Goal: Book appointment/travel/reservation

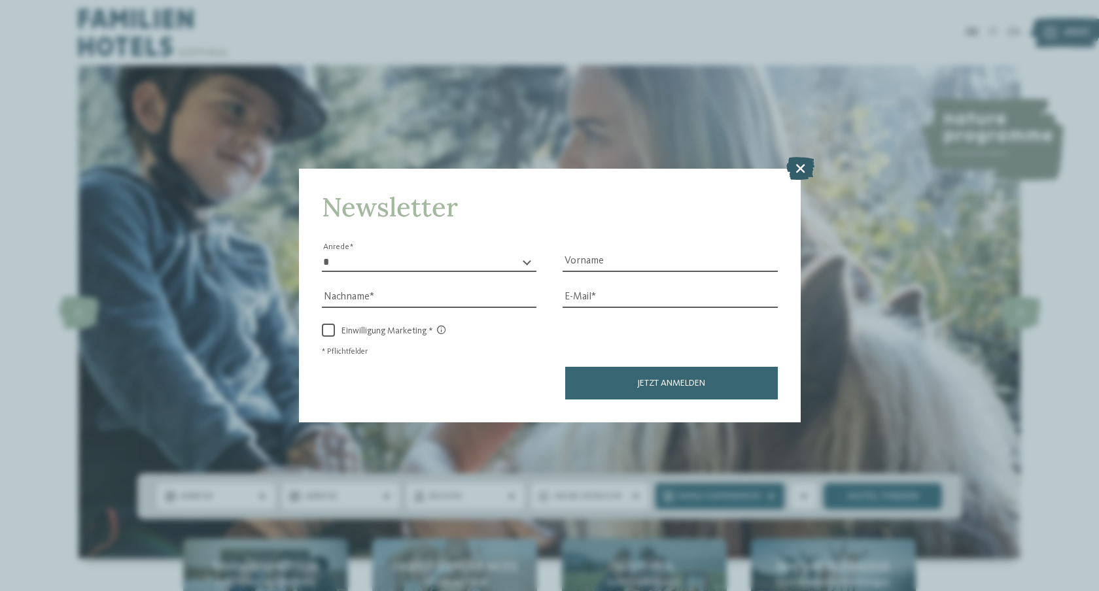
click at [795, 170] on icon at bounding box center [800, 167] width 28 height 23
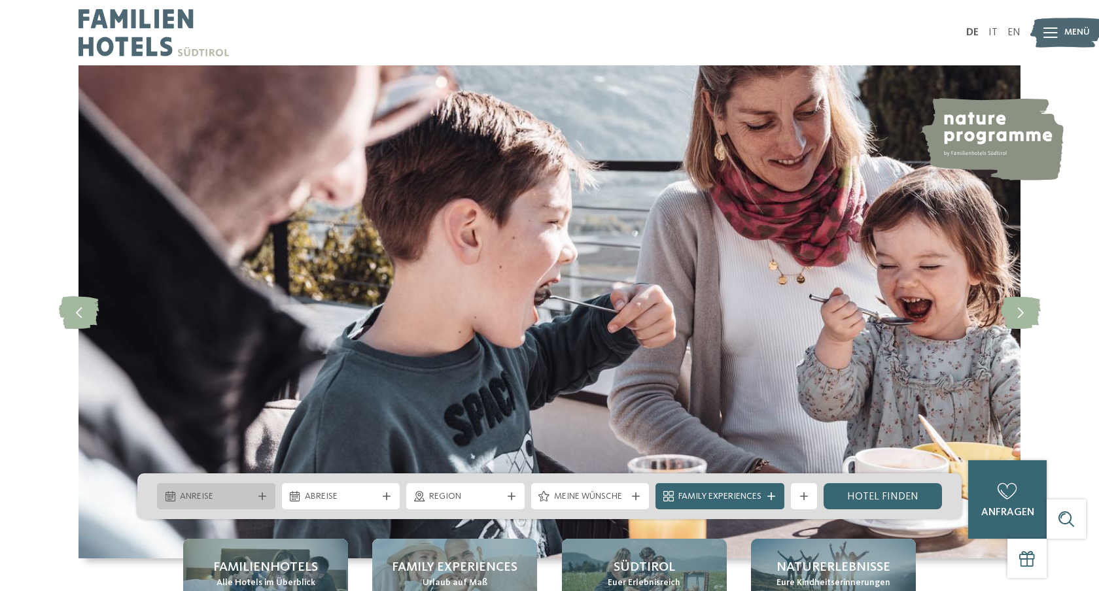
click at [201, 497] on span "Anreise" at bounding box center [216, 497] width 73 height 13
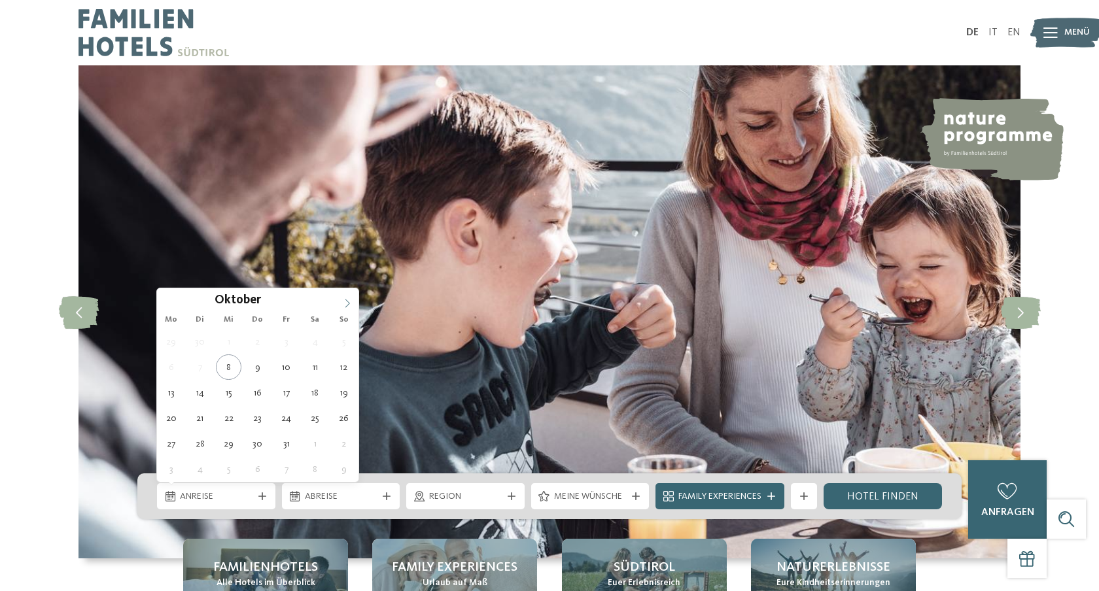
click at [347, 309] on span at bounding box center [347, 299] width 22 height 22
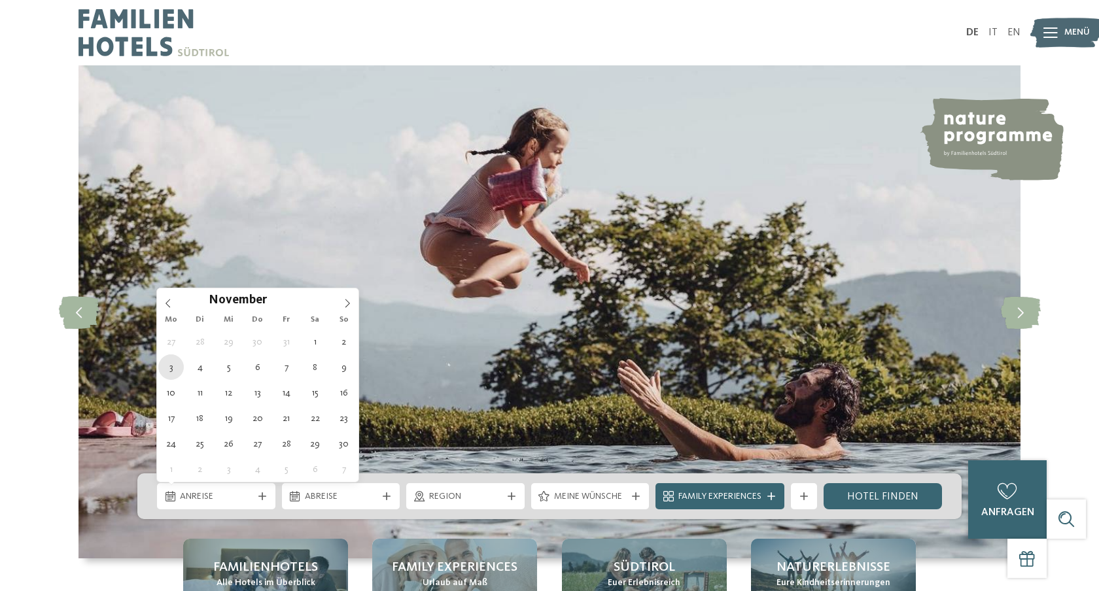
type div "03.11.2025"
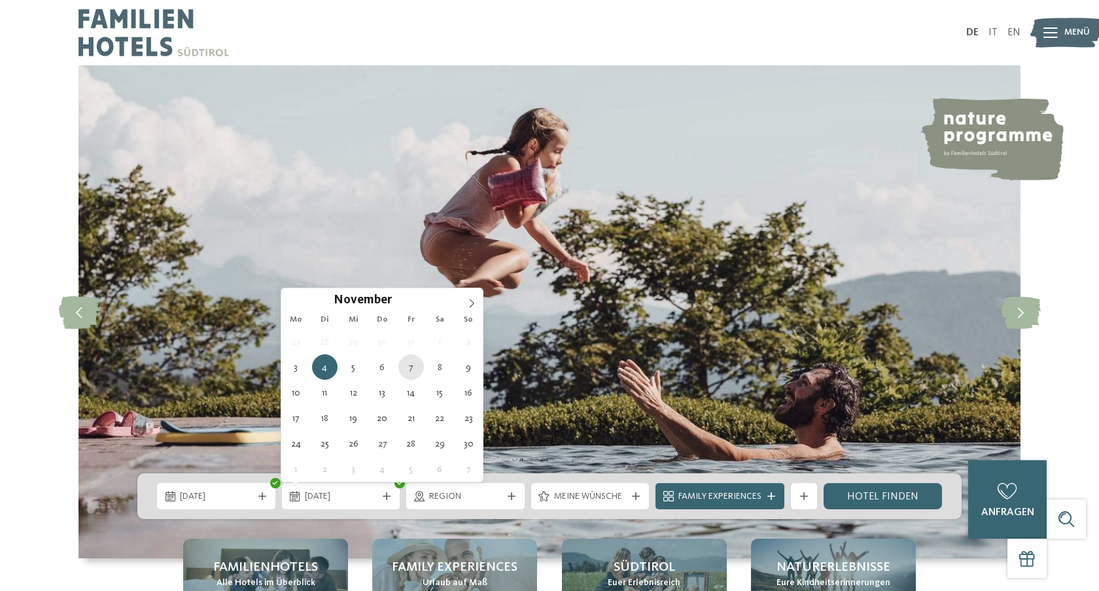
type div "07.11.2025"
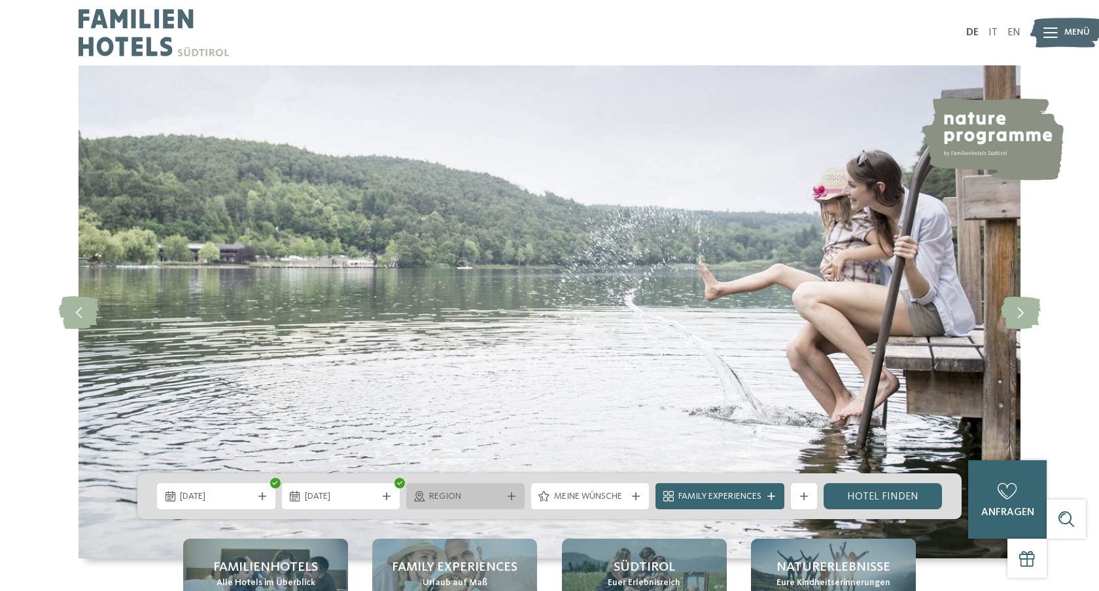
click at [500, 499] on span "Region" at bounding box center [465, 497] width 73 height 13
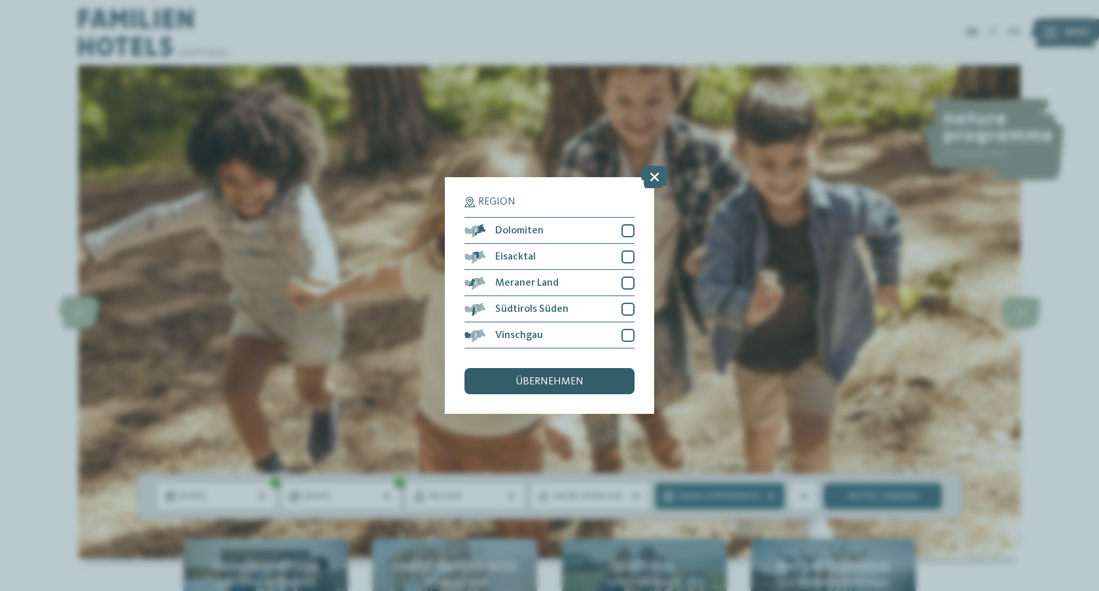
click at [590, 383] on div "übernehmen" at bounding box center [549, 381] width 170 height 26
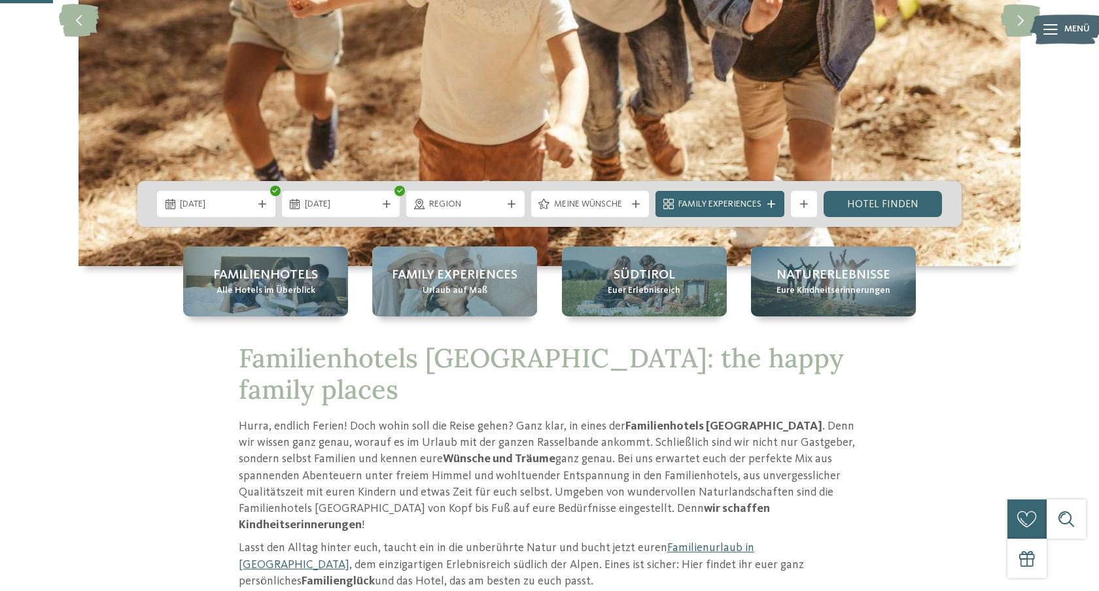
scroll to position [295, 0]
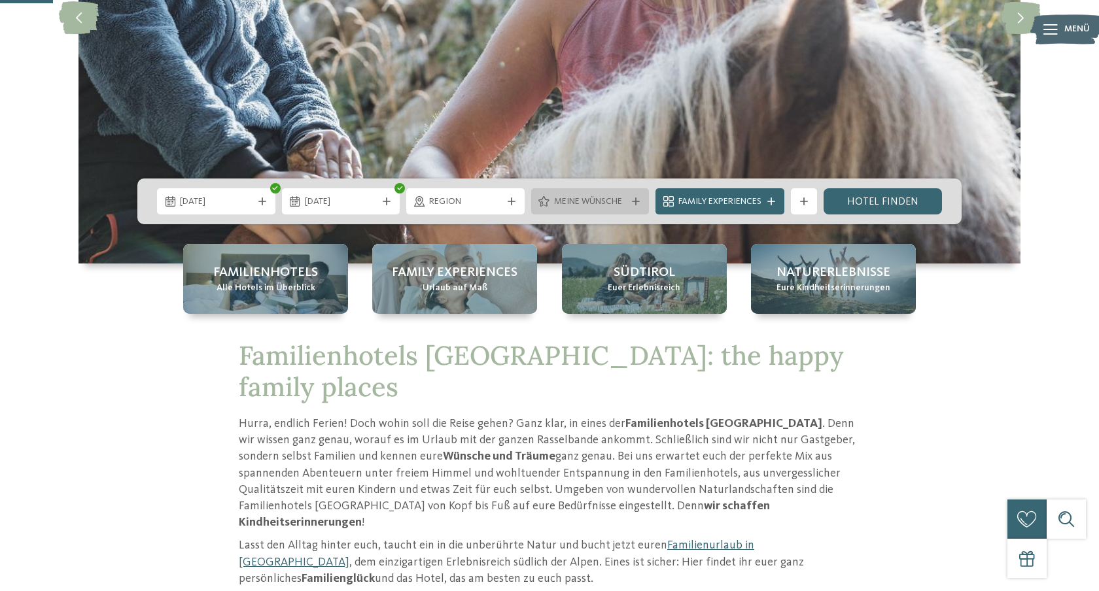
click at [629, 205] on div "Meine Wünsche" at bounding box center [590, 201] width 118 height 26
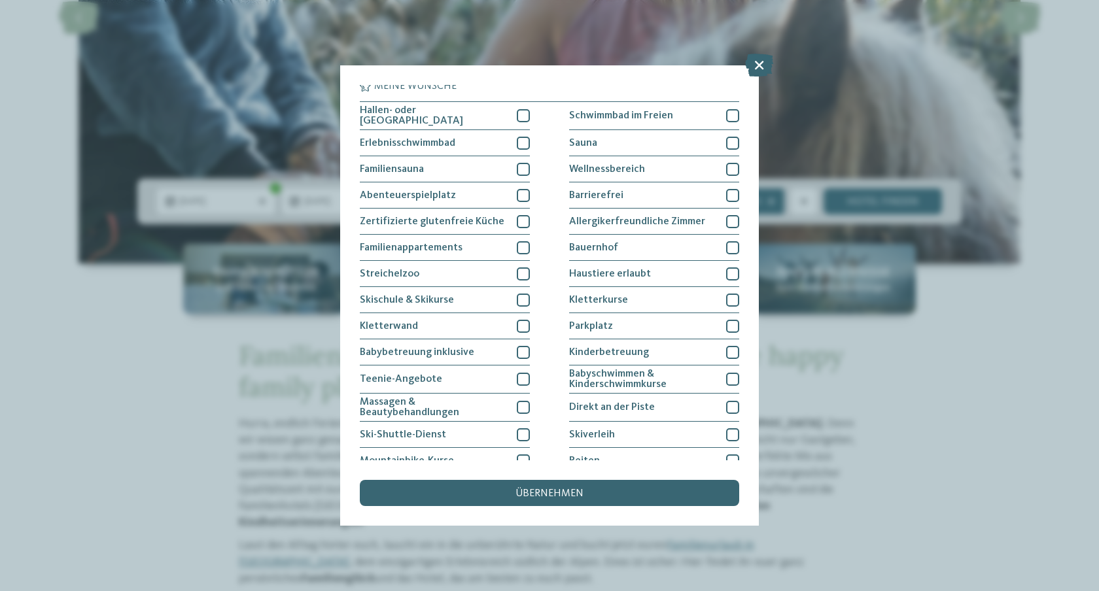
scroll to position [0, 0]
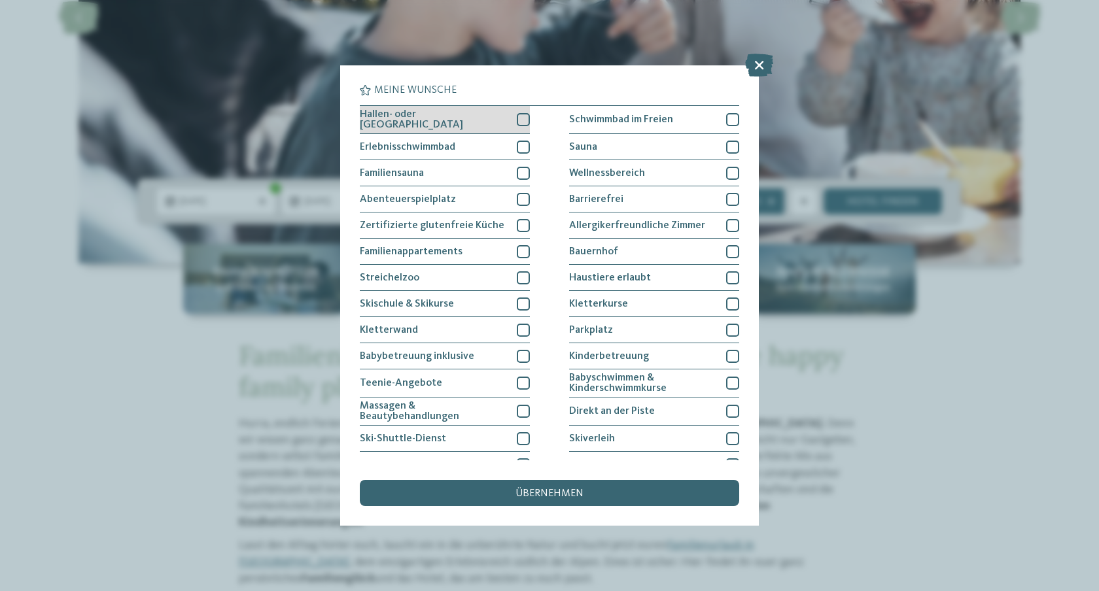
click at [519, 123] on div at bounding box center [523, 119] width 13 height 13
click at [517, 147] on div at bounding box center [523, 147] width 13 height 13
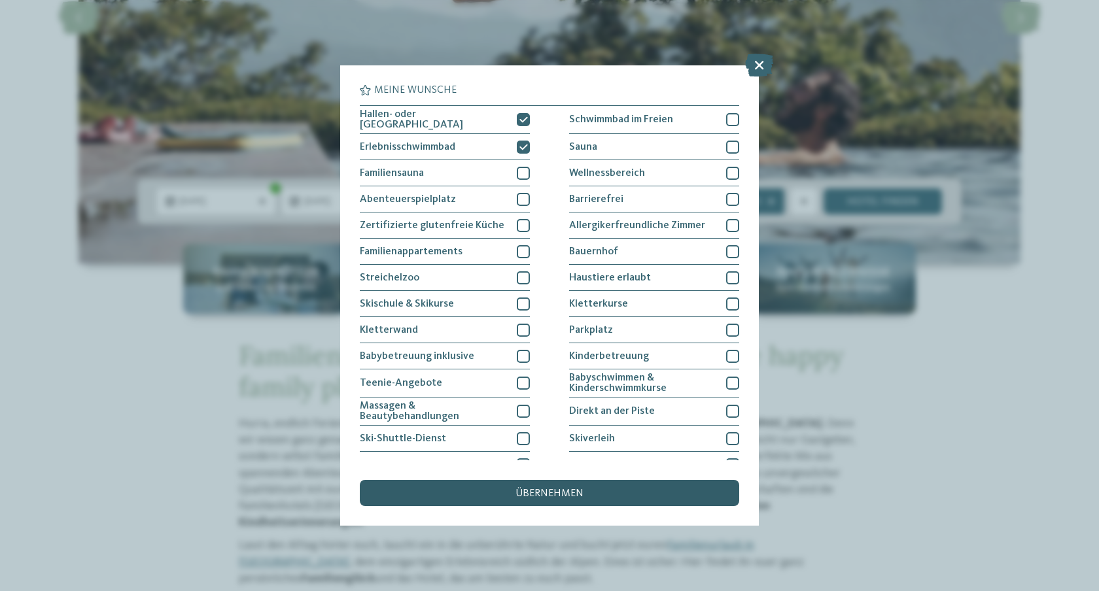
click at [654, 489] on div "übernehmen" at bounding box center [549, 493] width 379 height 26
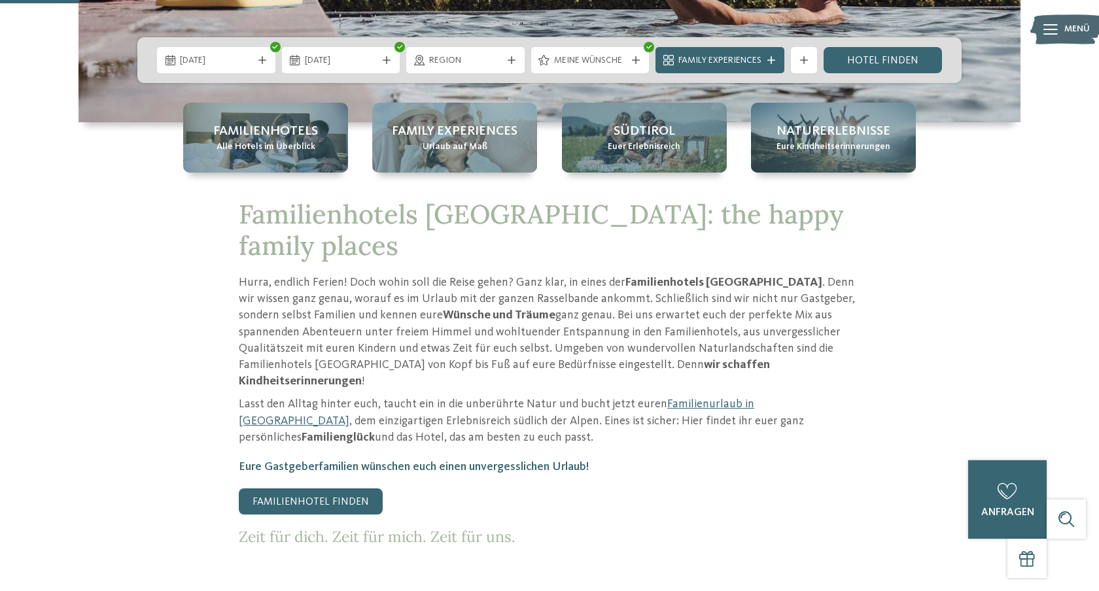
scroll to position [438, 0]
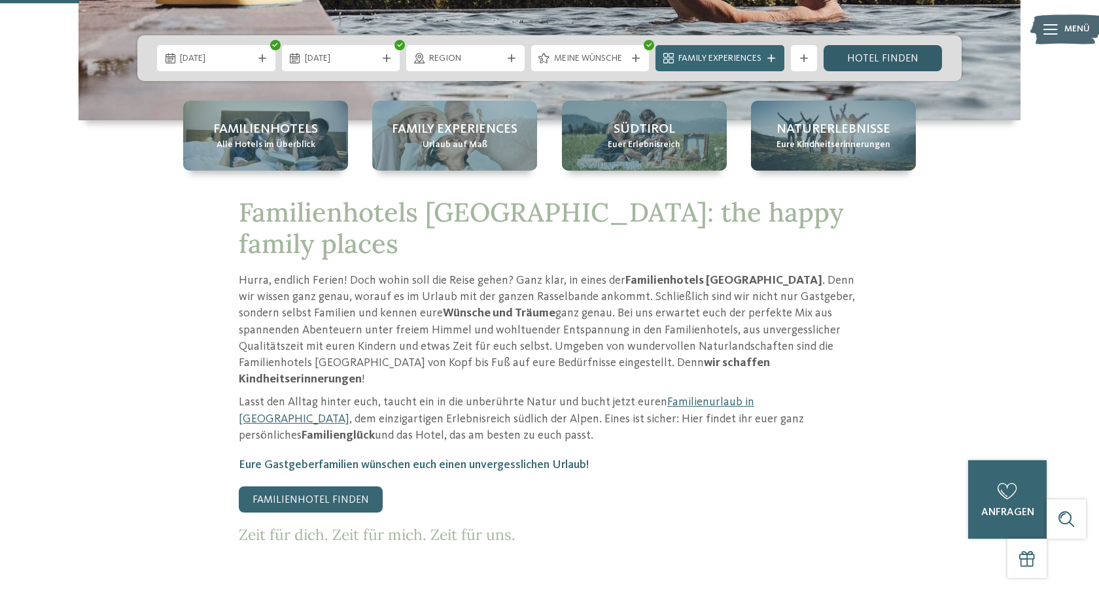
click at [884, 57] on link "Hotel finden" at bounding box center [883, 58] width 118 height 26
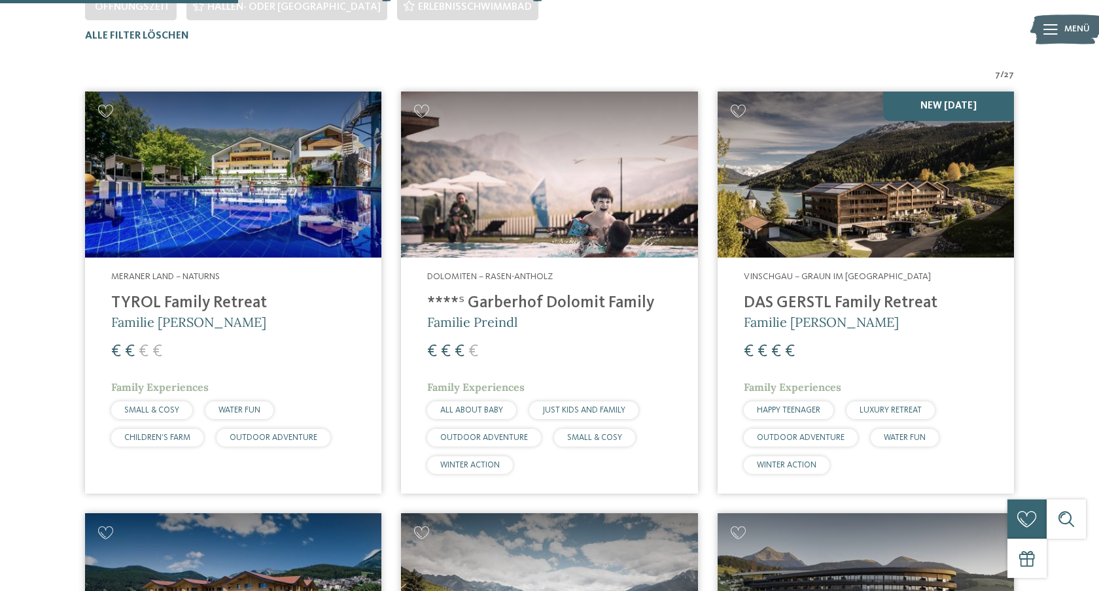
scroll to position [428, 0]
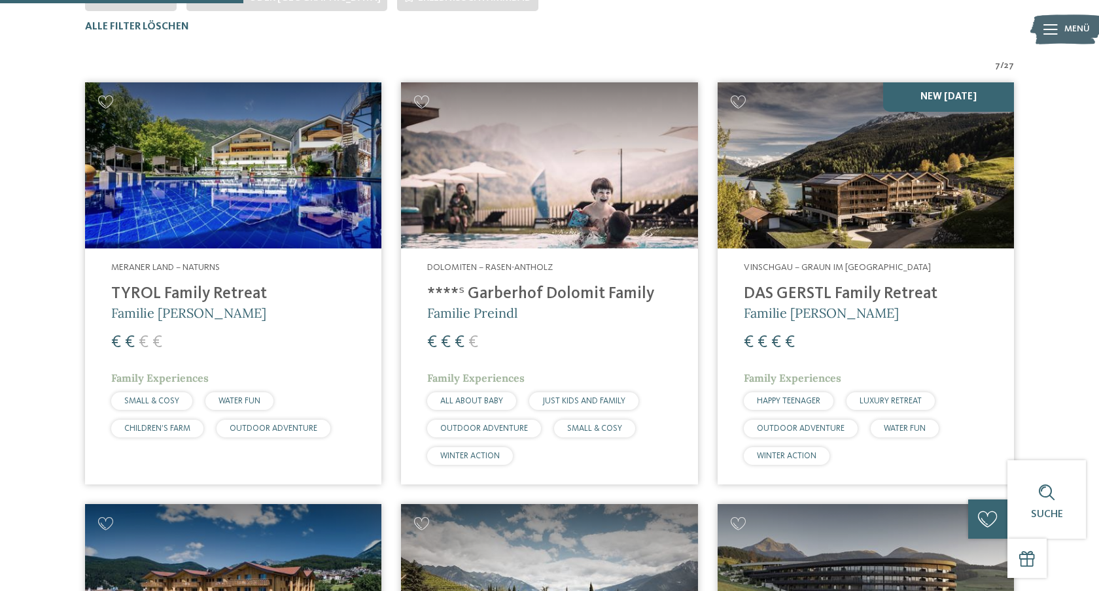
click at [1007, 324] on div "Vinschgau – Graun im Vinschgau am Reschensee DAS GERSTL Family Retreat Familie …" at bounding box center [866, 367] width 296 height 236
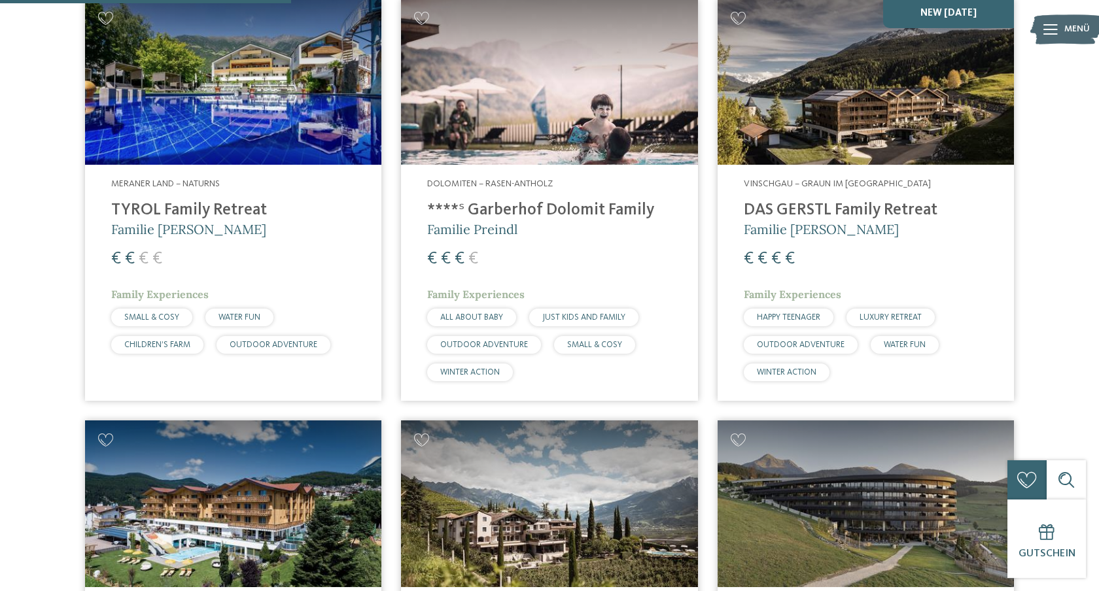
scroll to position [510, 0]
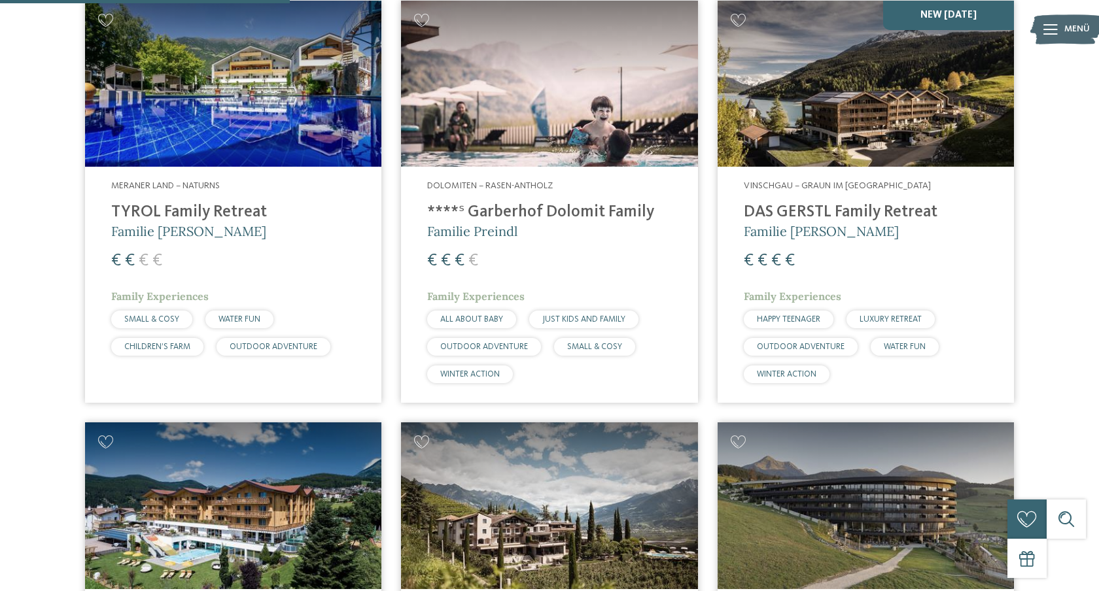
click at [188, 212] on h4 "TYROL Family Retreat" at bounding box center [233, 213] width 244 height 20
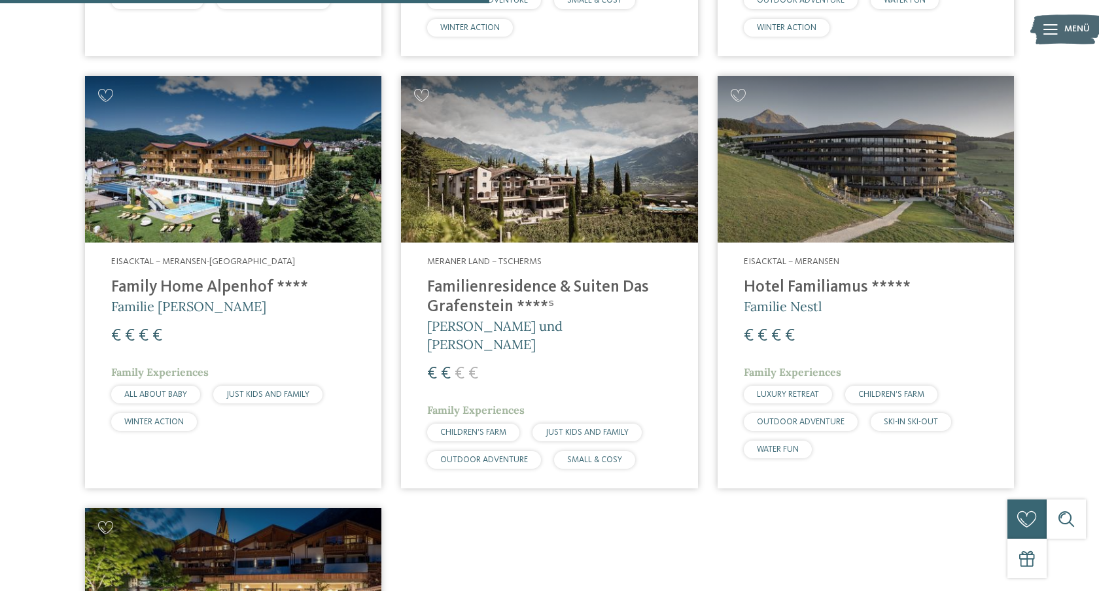
scroll to position [864, 0]
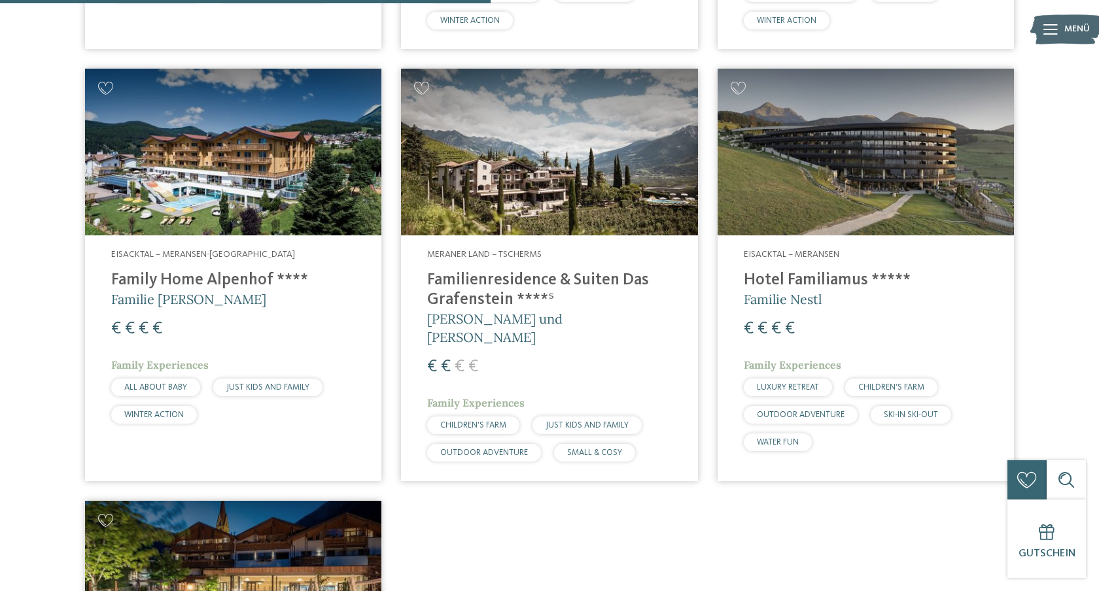
click at [502, 285] on h4 "Familienresidence & Suiten Das Grafenstein ****ˢ" at bounding box center [549, 290] width 244 height 39
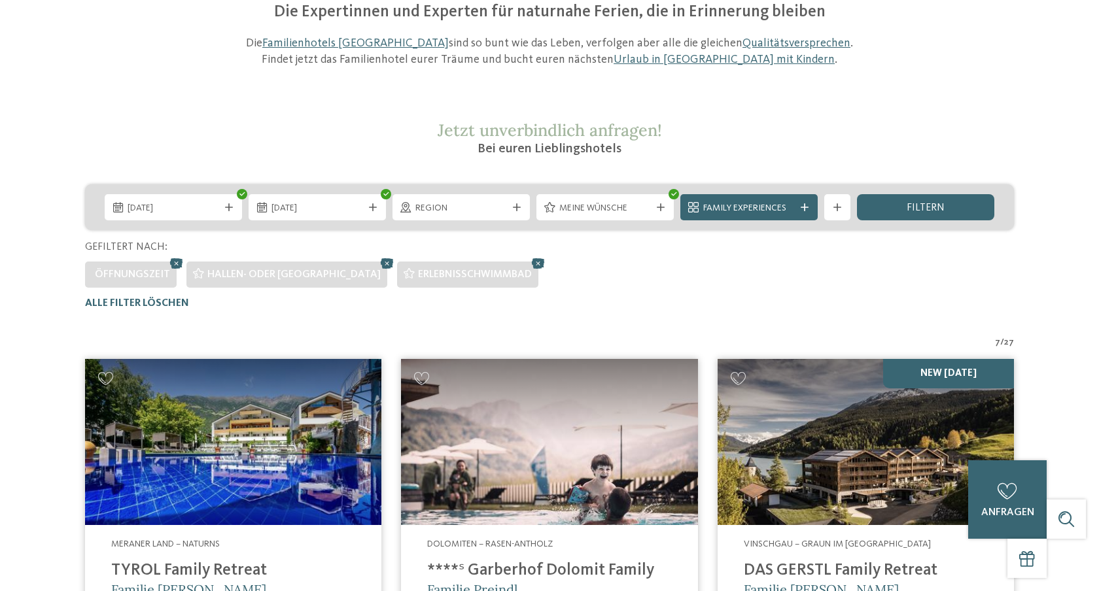
scroll to position [0, 0]
